Goal: Check status: Check status

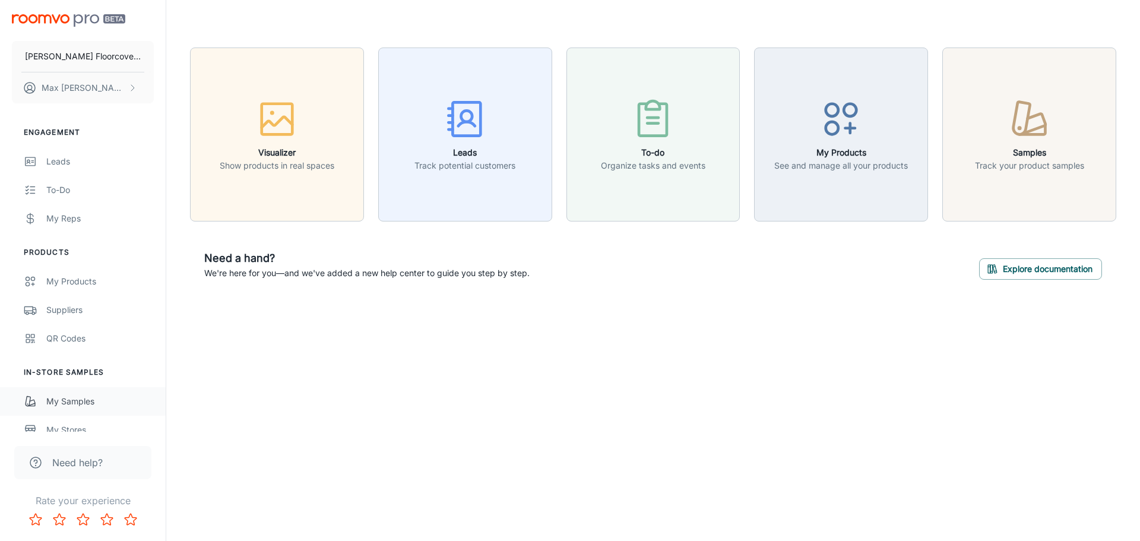
click at [74, 397] on div "My Samples" at bounding box center [99, 401] width 107 height 13
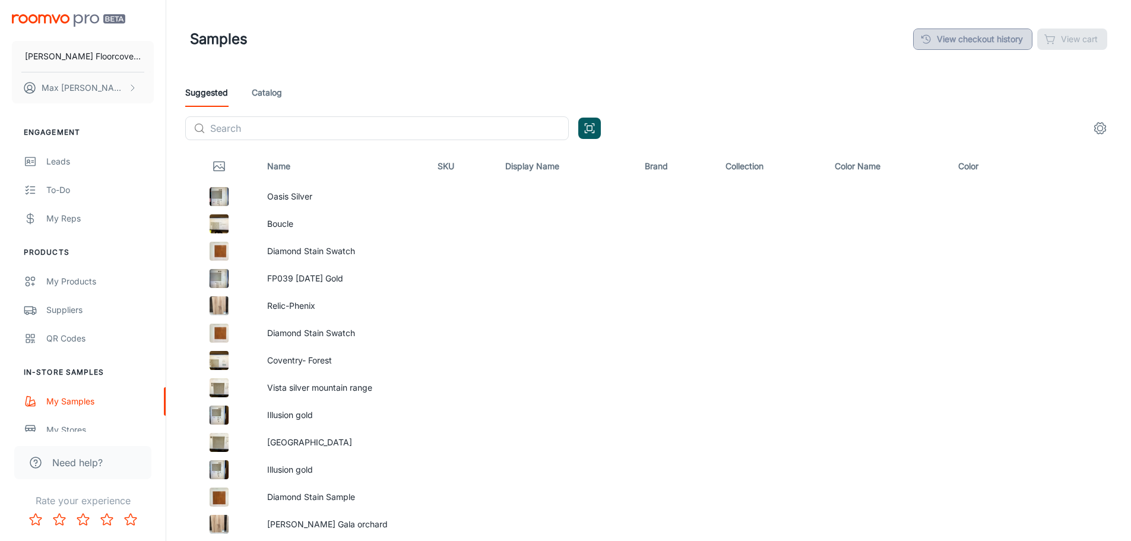
click at [996, 43] on link "View checkout history" at bounding box center [972, 38] width 119 height 21
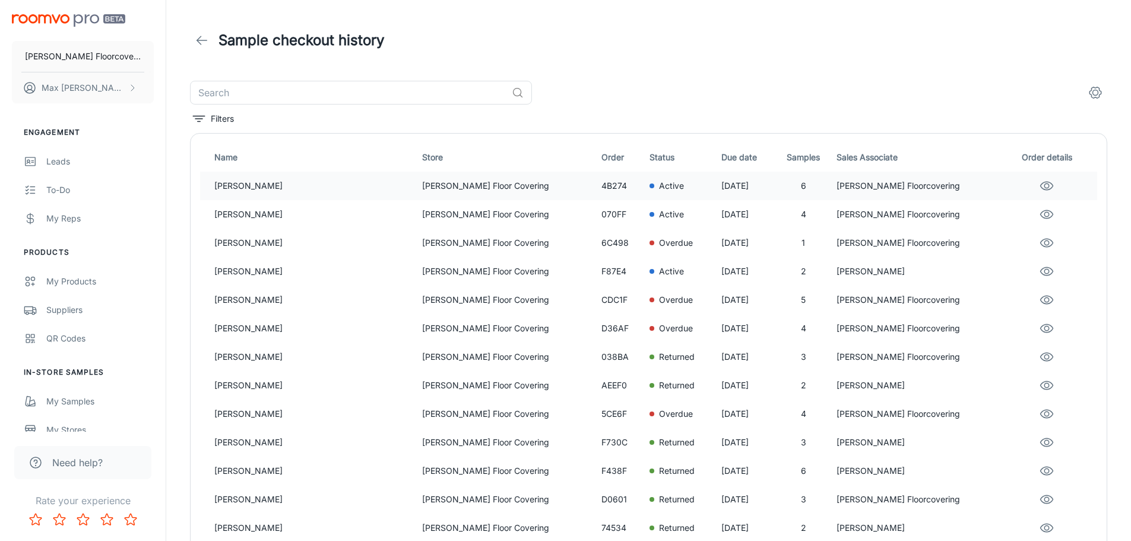
click at [422, 186] on p "[PERSON_NAME] Floor Covering" at bounding box center [507, 185] width 170 height 13
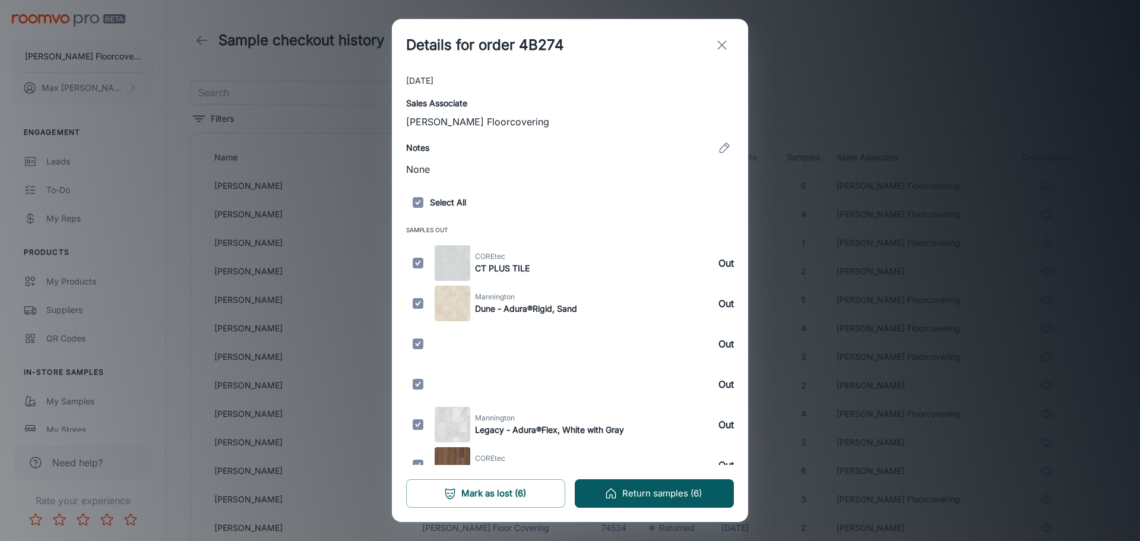
scroll to position [233, 0]
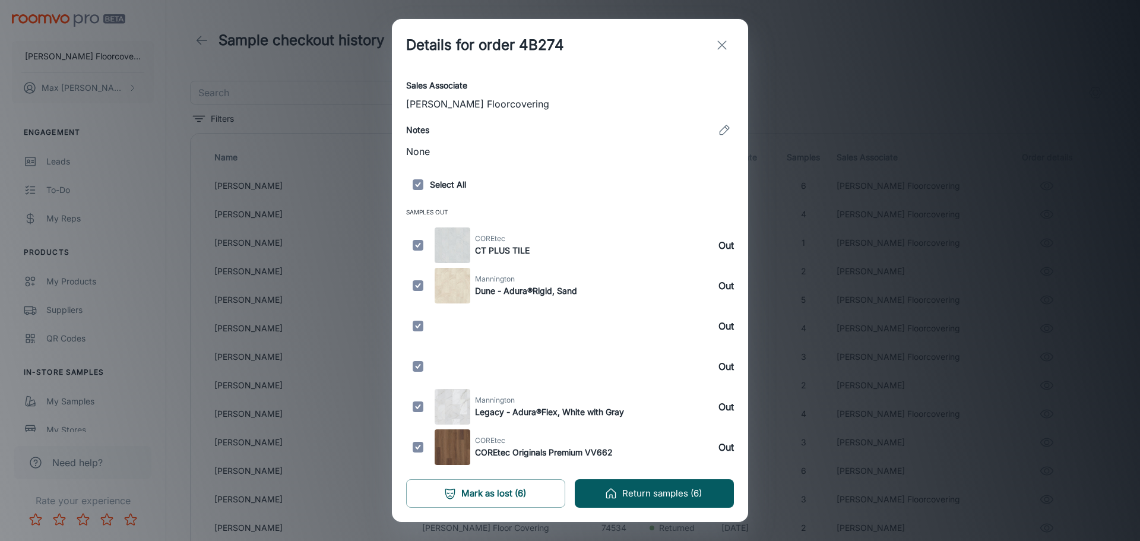
click at [857, 156] on div "Details for order 4B274 Customer details Name [PERSON_NAME] Email Address [EMAI…" at bounding box center [570, 270] width 1140 height 541
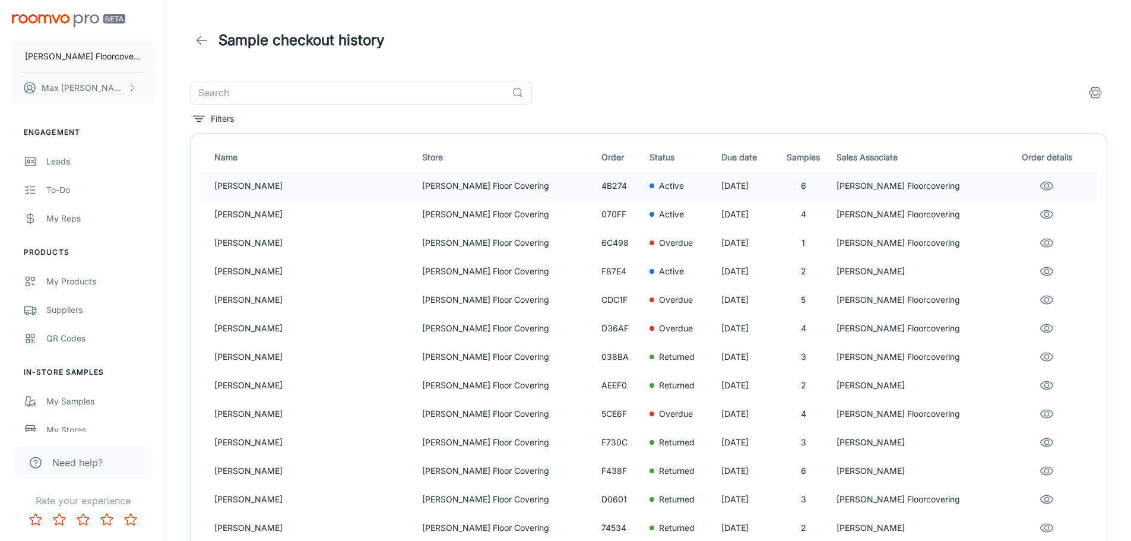
click at [449, 191] on p "[PERSON_NAME] Floor Covering" at bounding box center [507, 185] width 170 height 13
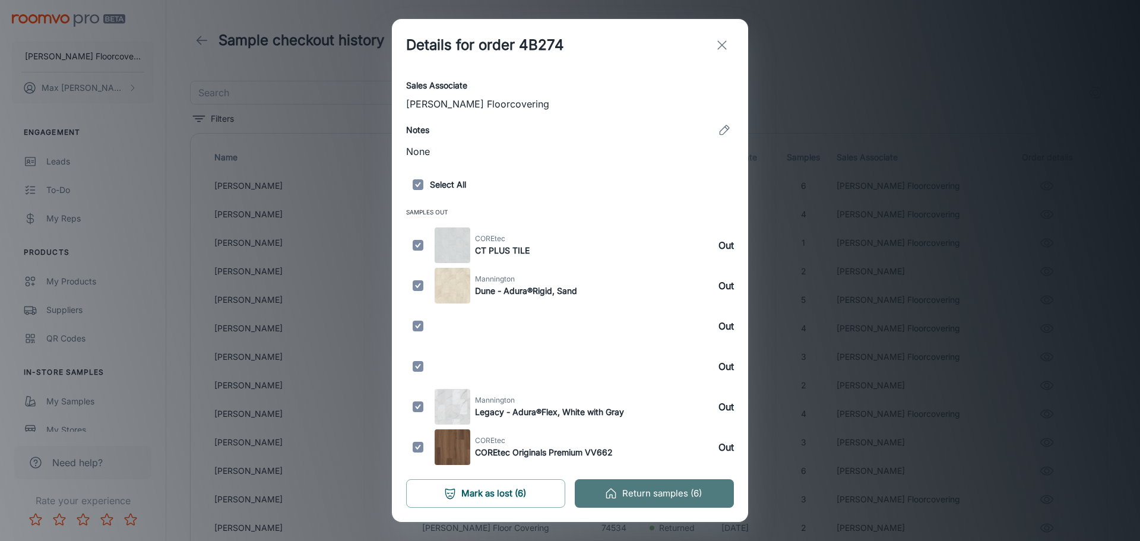
click at [711, 483] on button "Return samples (6)" at bounding box center [654, 493] width 159 height 28
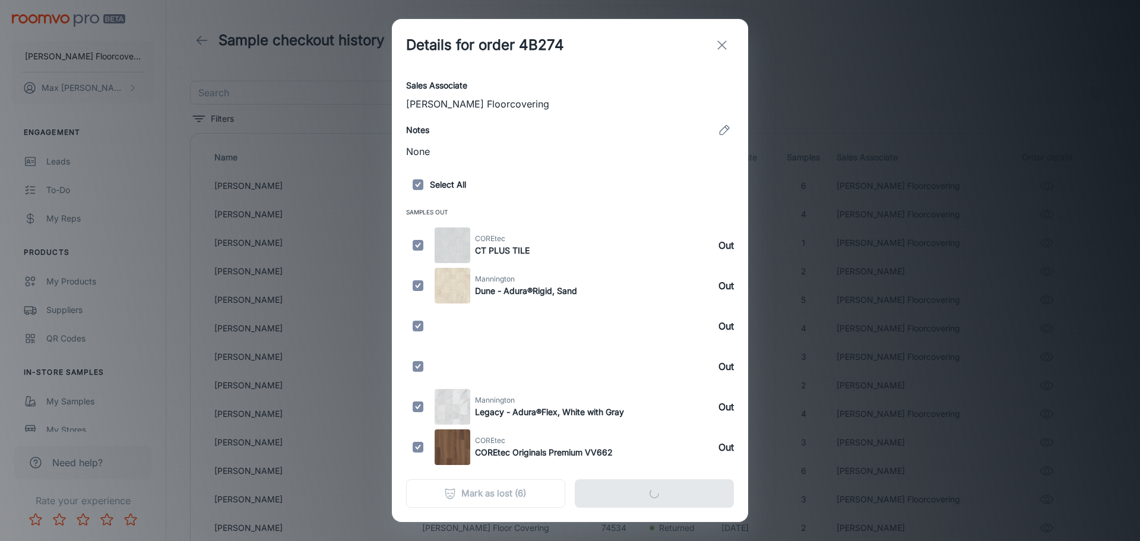
scroll to position [0, 0]
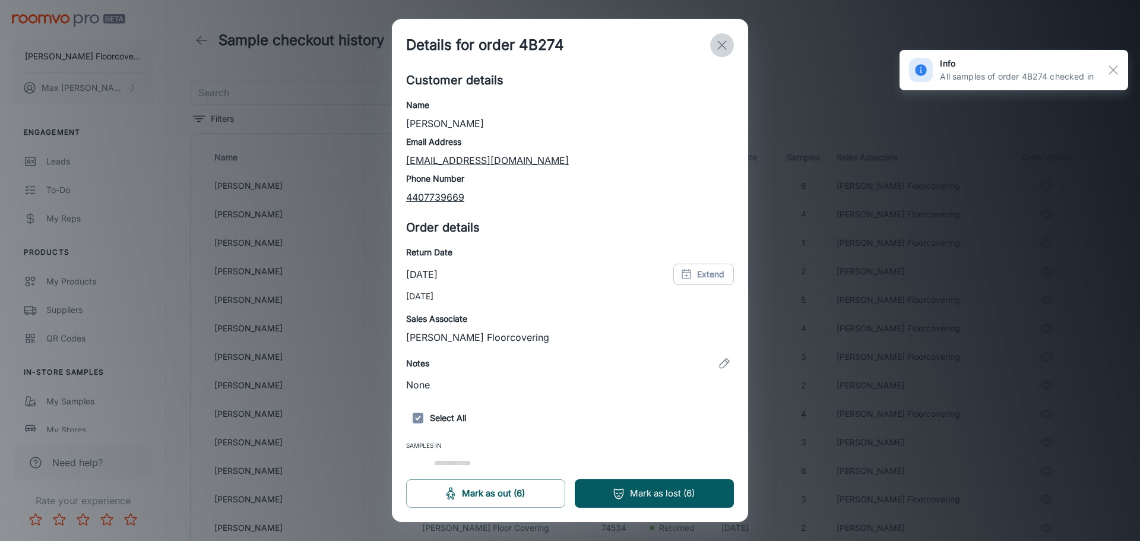
click at [724, 44] on line "exit" at bounding box center [722, 45] width 8 height 8
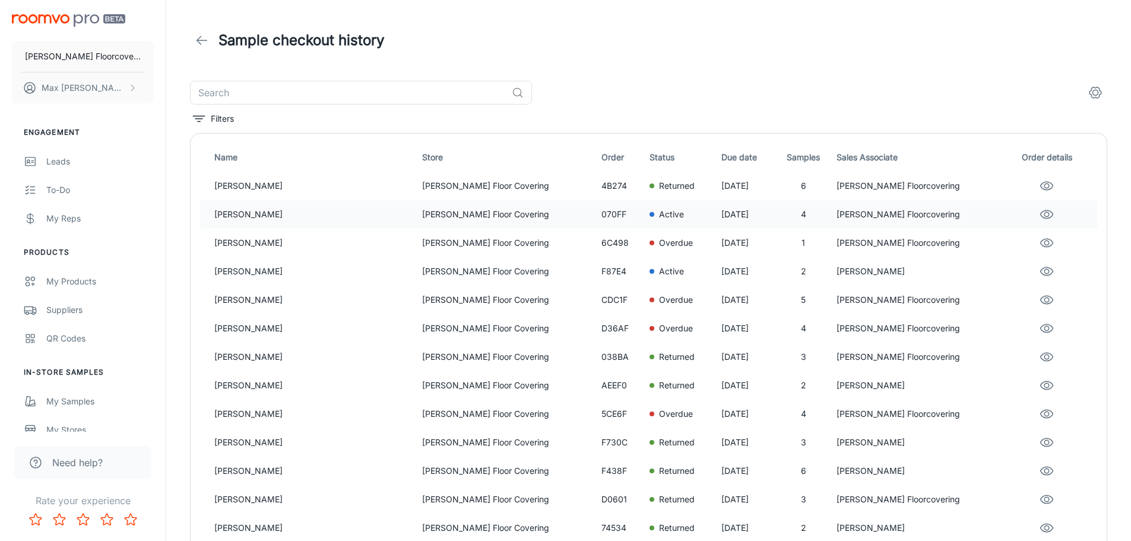
click at [422, 220] on p "[PERSON_NAME] Floor Covering" at bounding box center [507, 214] width 170 height 13
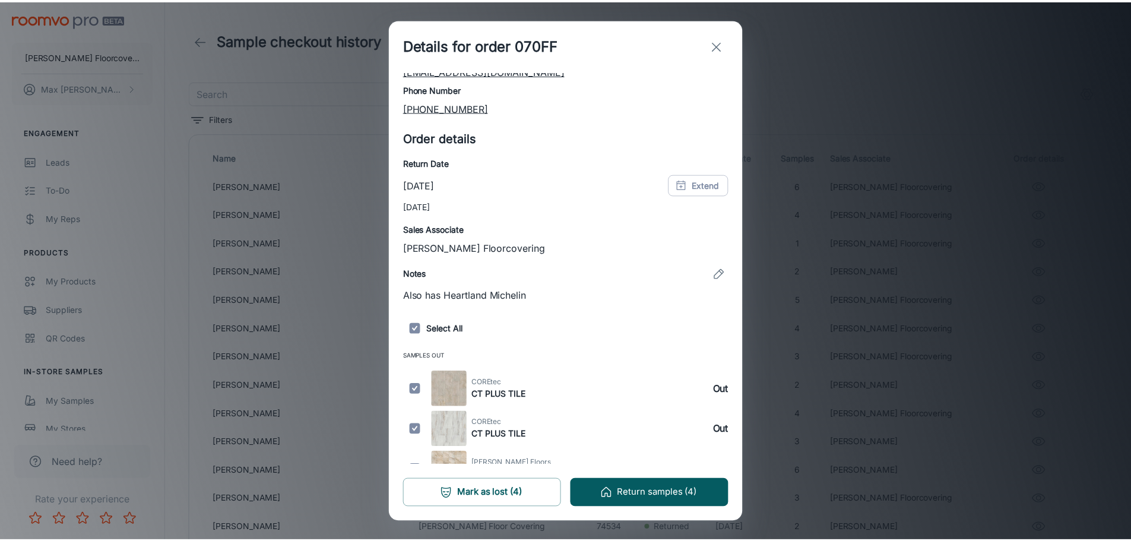
scroll to position [153, 0]
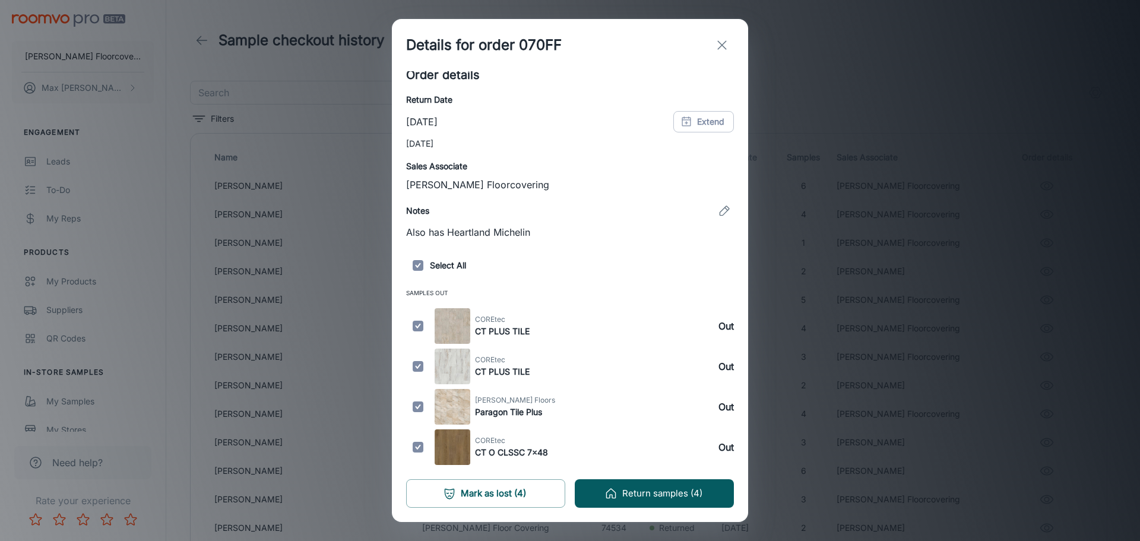
click at [824, 76] on div "Details for order 070FF Customer details Name [PERSON_NAME] Email Address [EMAI…" at bounding box center [570, 270] width 1140 height 541
